Goal: Book appointment/travel/reservation

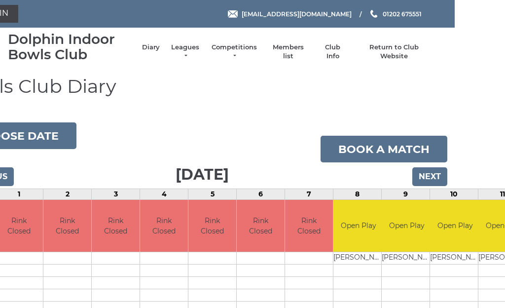
scroll to position [0, 50]
click at [429, 176] on input "Next" at bounding box center [429, 176] width 35 height 19
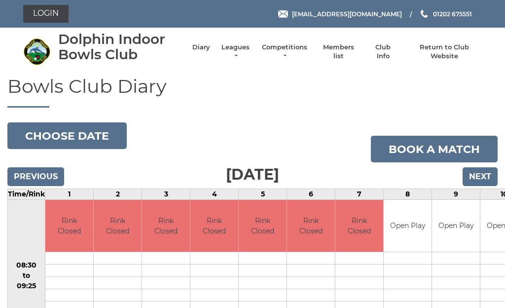
click at [482, 172] on input "Next" at bounding box center [479, 176] width 35 height 19
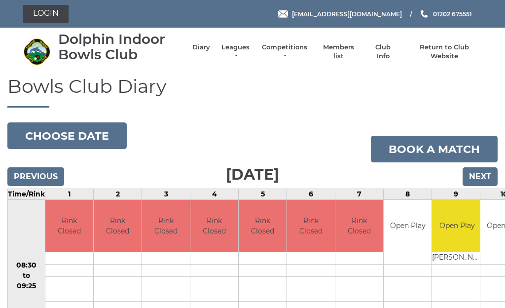
click at [478, 172] on input "Next" at bounding box center [479, 176] width 35 height 19
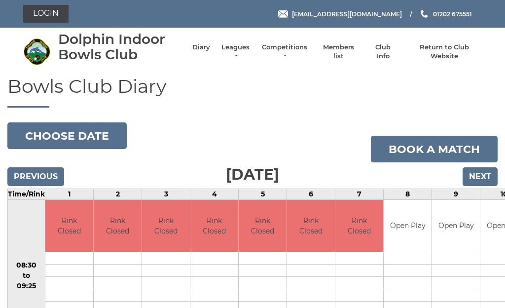
click at [484, 173] on input "Next" at bounding box center [479, 176] width 35 height 19
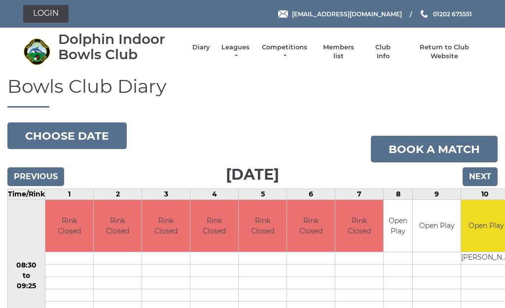
click at [483, 172] on input "Next" at bounding box center [479, 176] width 35 height 19
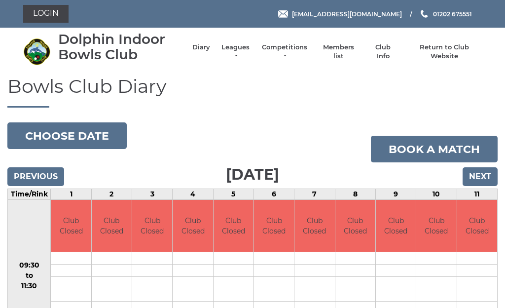
click at [478, 173] on input "Next" at bounding box center [479, 176] width 35 height 19
click at [484, 171] on input "Next" at bounding box center [479, 176] width 35 height 19
